Goal: Task Accomplishment & Management: Manage account settings

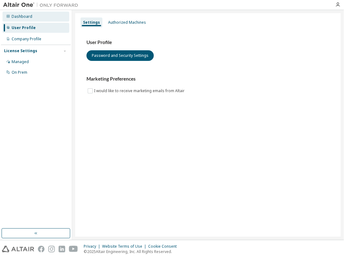
click at [24, 15] on div "Dashboard" at bounding box center [22, 16] width 21 height 5
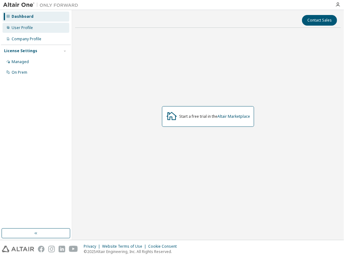
click at [19, 29] on div "User Profile" at bounding box center [22, 27] width 21 height 5
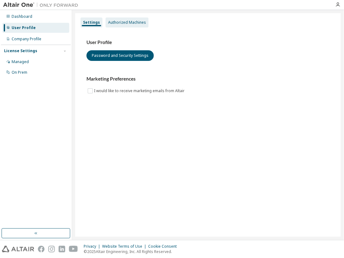
click at [125, 23] on div "Authorized Machines" at bounding box center [127, 22] width 38 height 5
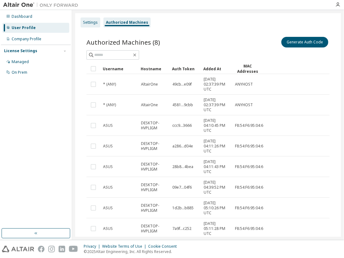
click at [90, 23] on div "Settings" at bounding box center [90, 22] width 15 height 5
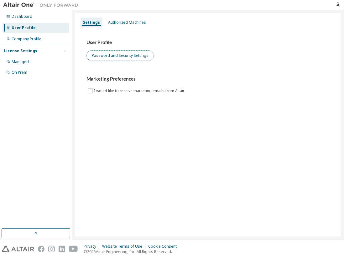
click at [108, 59] on button "Password and Security Settings" at bounding box center [119, 55] width 67 height 11
